Goal: Find specific page/section: Find specific page/section

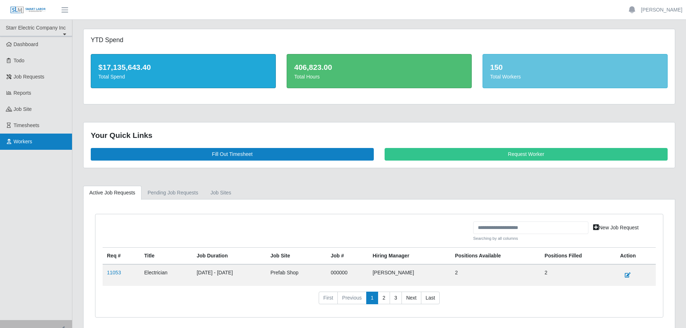
click at [26, 140] on span "Workers" at bounding box center [23, 142] width 19 height 6
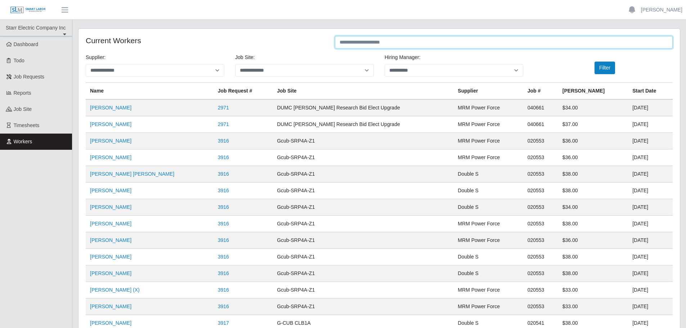
click at [358, 41] on input "text" at bounding box center [504, 42] width 338 height 13
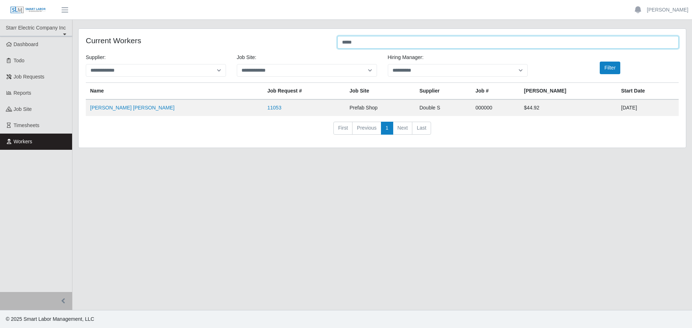
type input "*****"
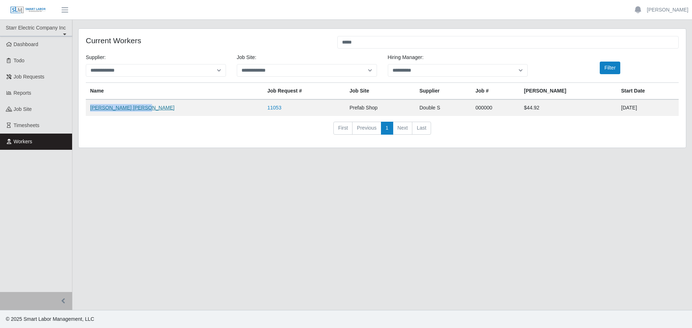
drag, startPoint x: 141, startPoint y: 108, endPoint x: 91, endPoint y: 109, distance: 50.5
click at [91, 109] on td "[PERSON_NAME] [PERSON_NAME]" at bounding box center [174, 107] width 177 height 17
copy link "[PERSON_NAME] [PERSON_NAME]"
